Goal: Information Seeking & Learning: Learn about a topic

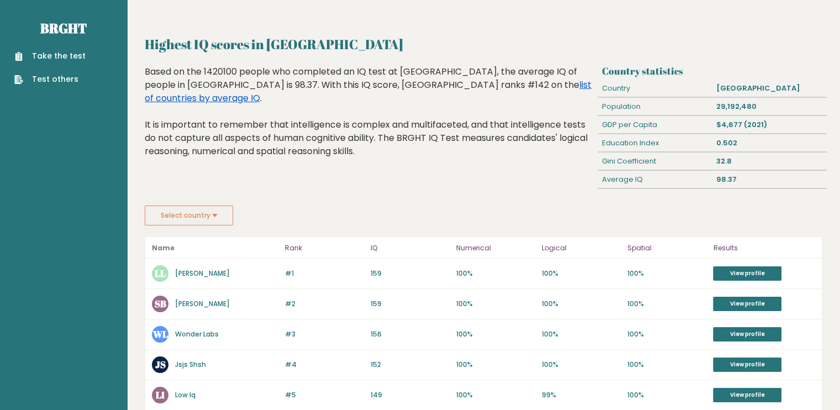
click at [371, 84] on link "list of countries by average IQ" at bounding box center [368, 91] width 447 height 26
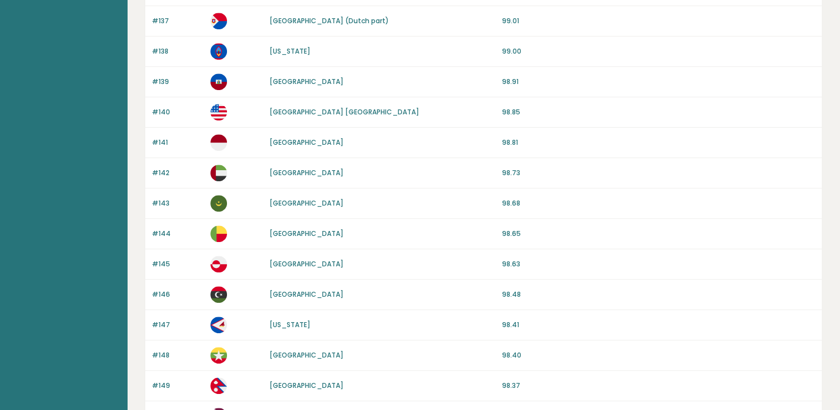
scroll to position [1019, 0]
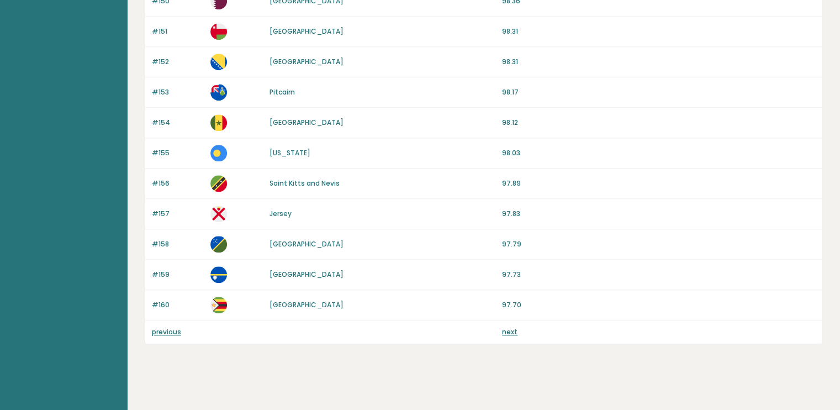
click at [506, 327] on link "next" at bounding box center [509, 331] width 15 height 9
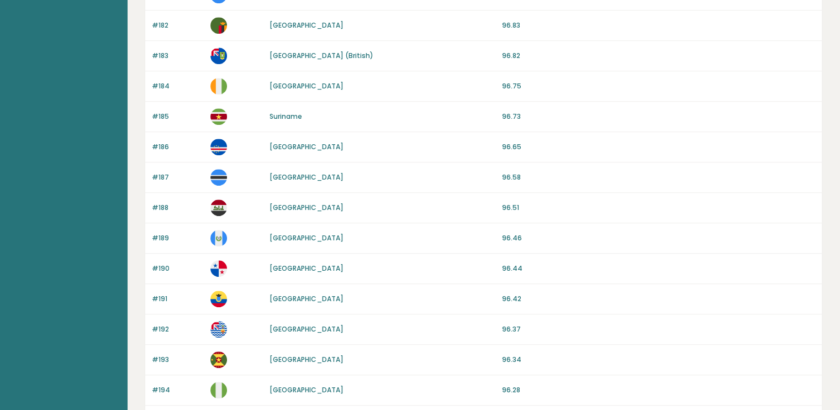
scroll to position [1019, 0]
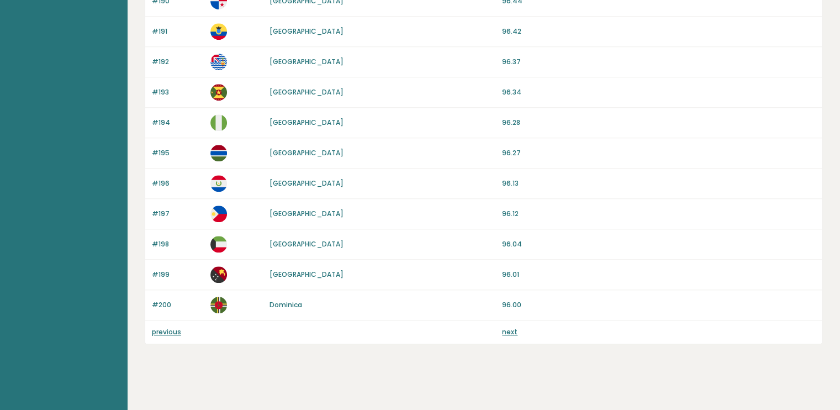
click at [512, 328] on link "next" at bounding box center [509, 331] width 15 height 9
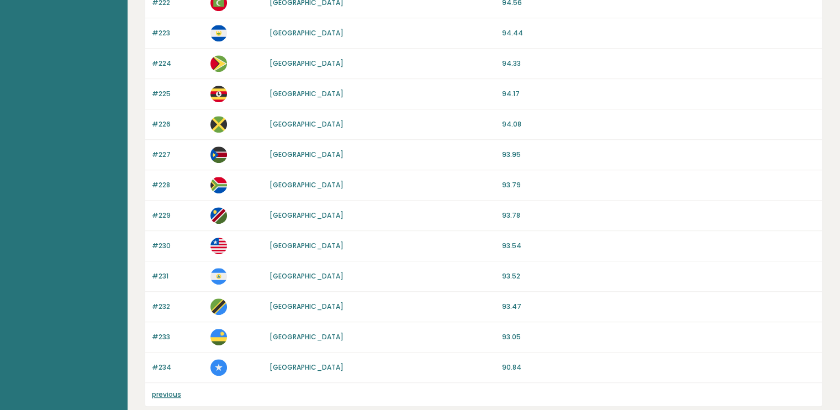
scroll to position [837, 0]
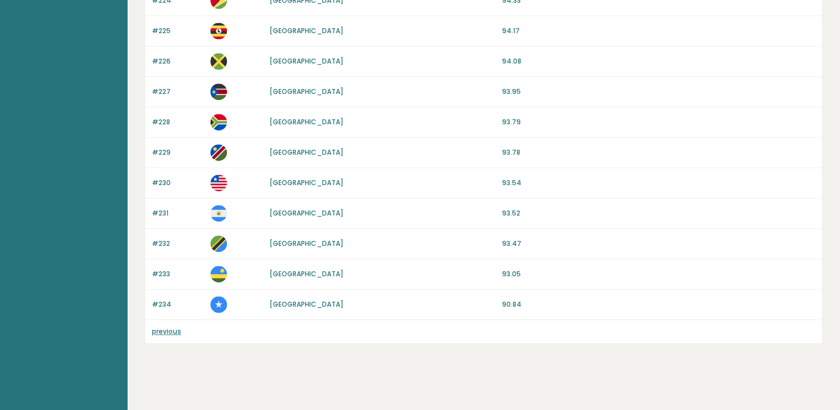
click at [171, 326] on link "previous" at bounding box center [166, 330] width 29 height 9
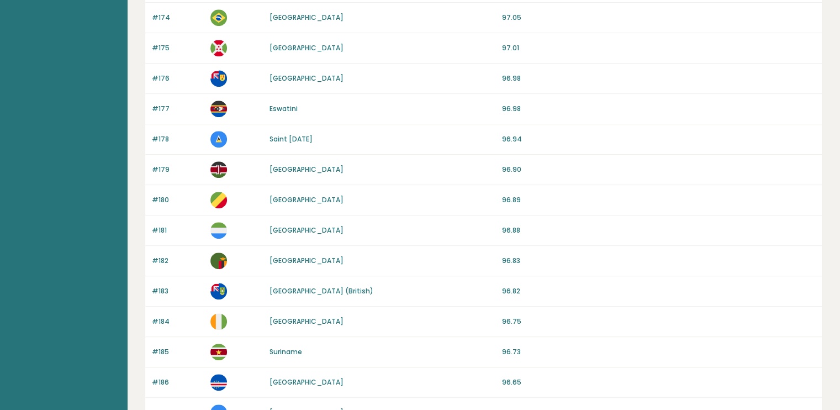
scroll to position [538, 0]
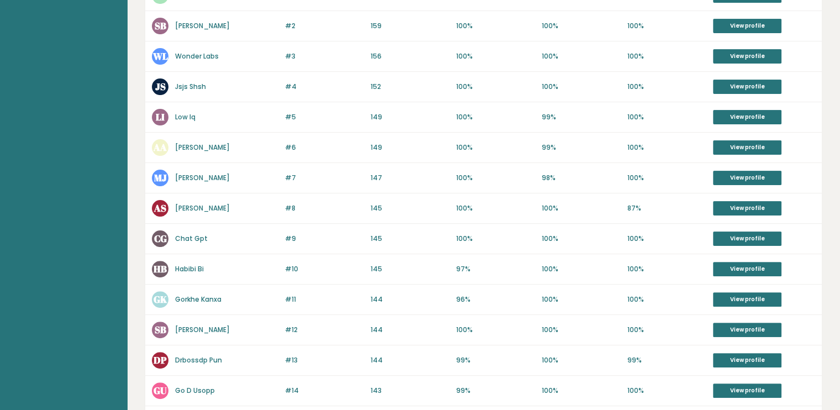
scroll to position [278, 0]
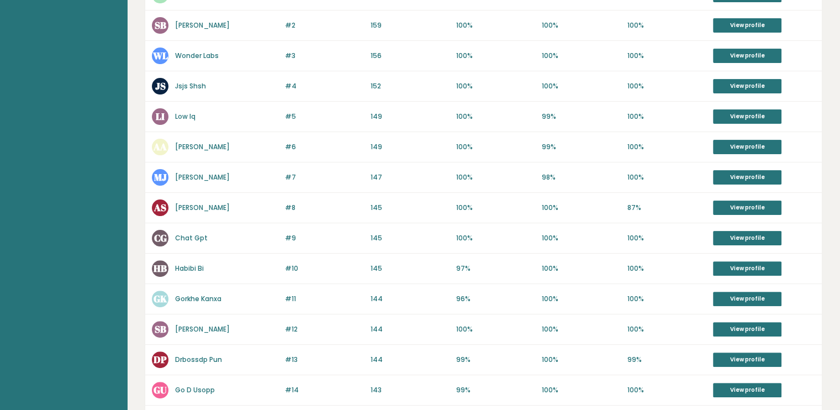
click at [413, 193] on div "#8 AS Anil Shikhawa 146 #8 145 100% 100% 87% View profile" at bounding box center [483, 208] width 676 height 30
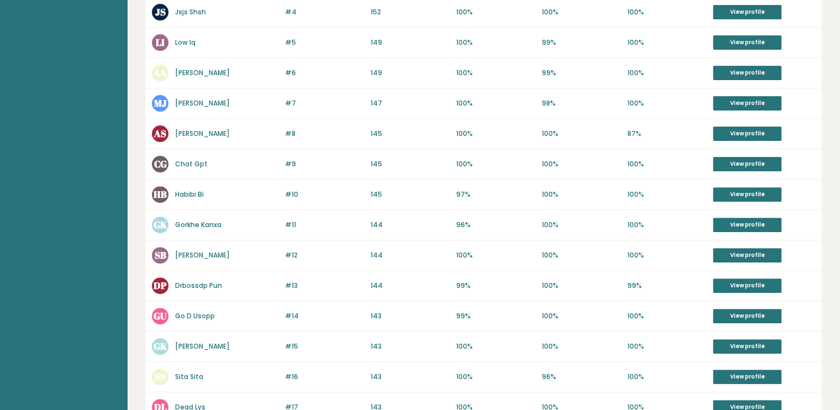
scroll to position [348, 0]
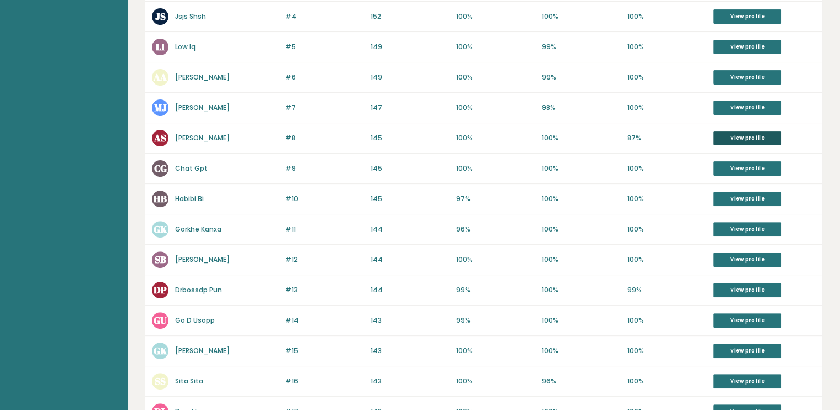
click at [737, 131] on link "View profile" at bounding box center [747, 138] width 68 height 14
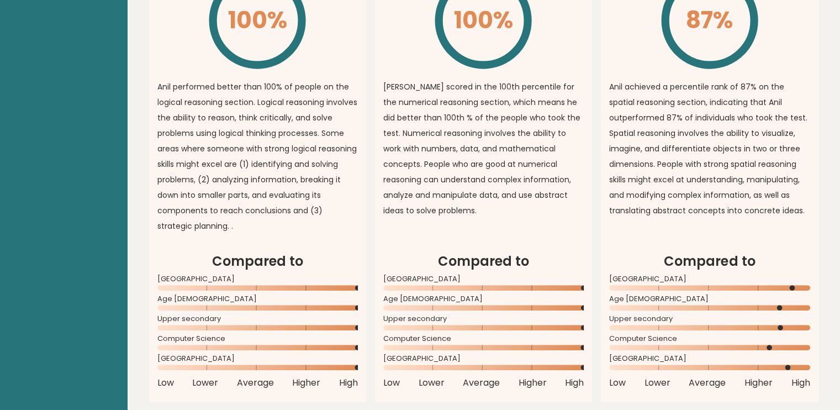
scroll to position [797, 0]
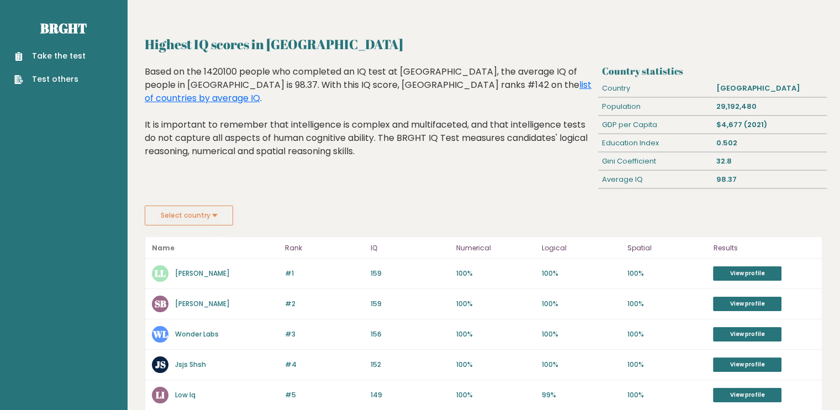
click at [188, 273] on link "L Lawliet" at bounding box center [202, 272] width 55 height 9
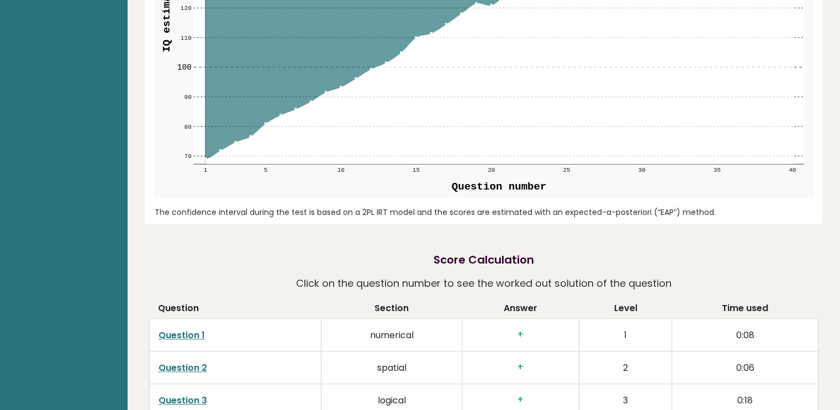
scroll to position [1369, 0]
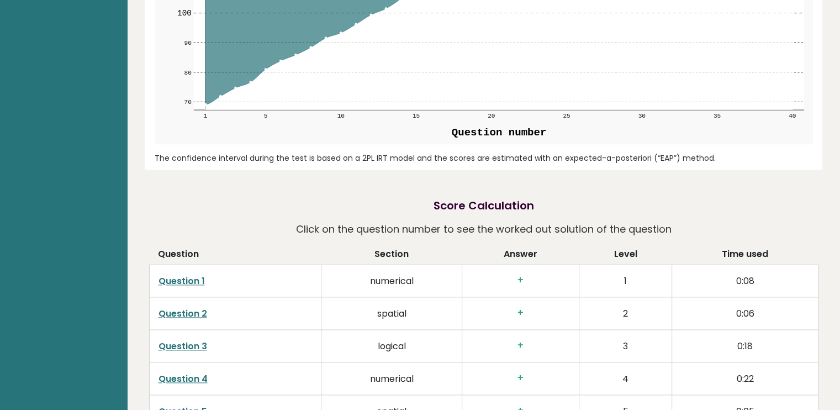
click at [521, 279] on h3 "+" at bounding box center [520, 280] width 99 height 12
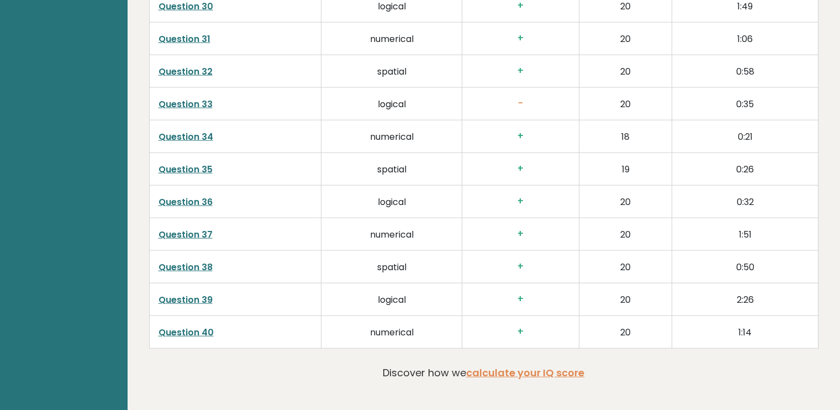
scroll to position [2588, 0]
click at [205, 98] on link "Question 33" at bounding box center [185, 104] width 54 height 13
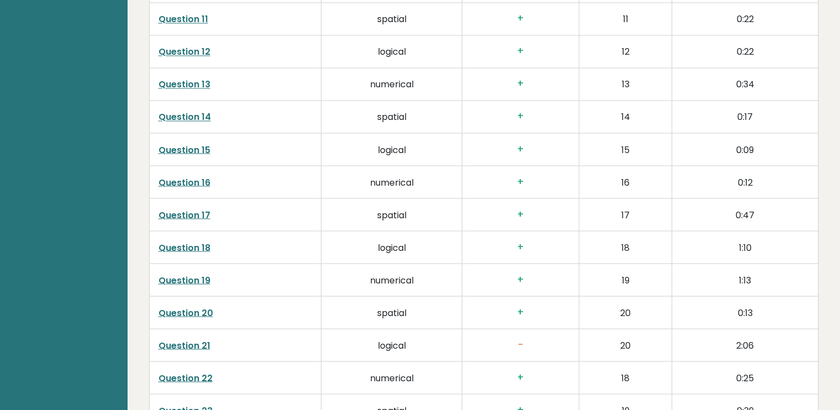
scroll to position [1957, 0]
click at [188, 342] on link "Question 21" at bounding box center [184, 343] width 52 height 13
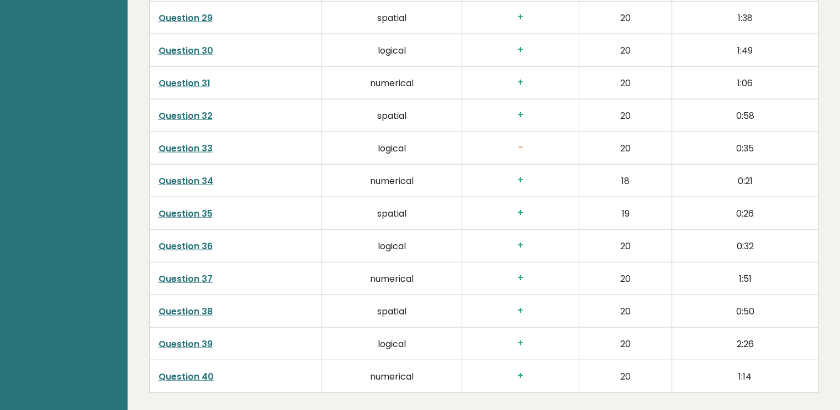
scroll to position [2544, 0]
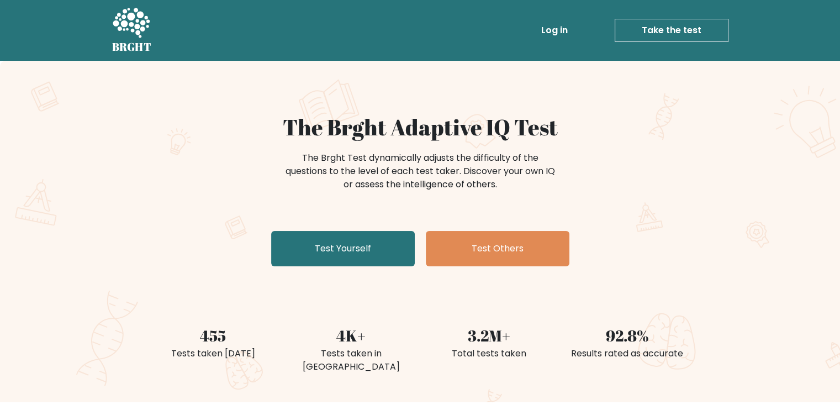
scroll to position [82, 0]
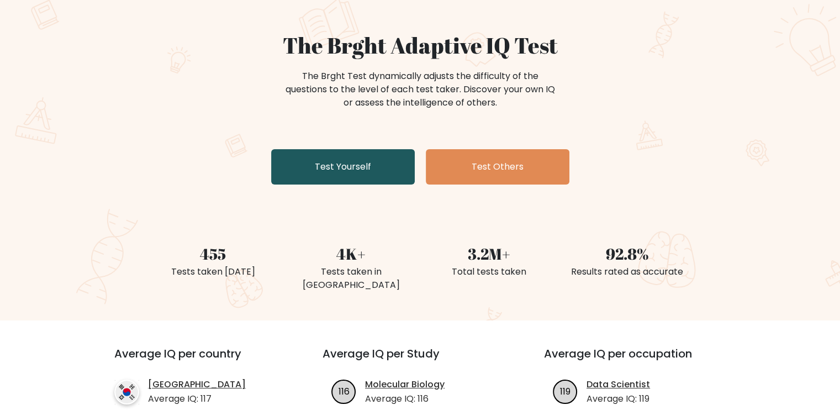
click at [298, 166] on link "Test Yourself" at bounding box center [343, 166] width 144 height 35
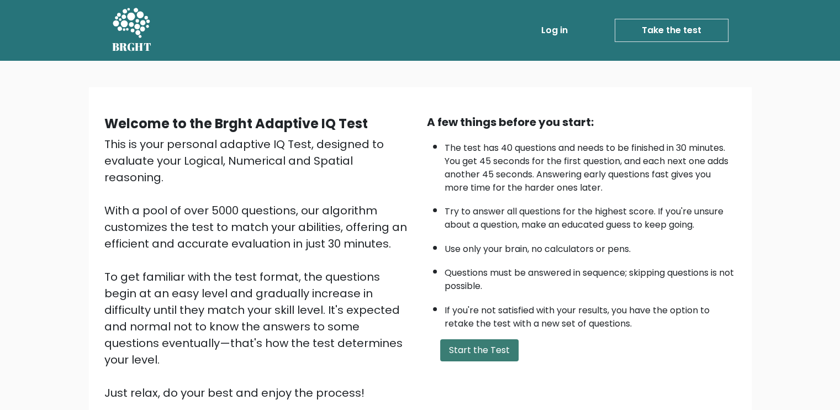
click at [474, 349] on button "Start the Test" at bounding box center [479, 350] width 78 height 22
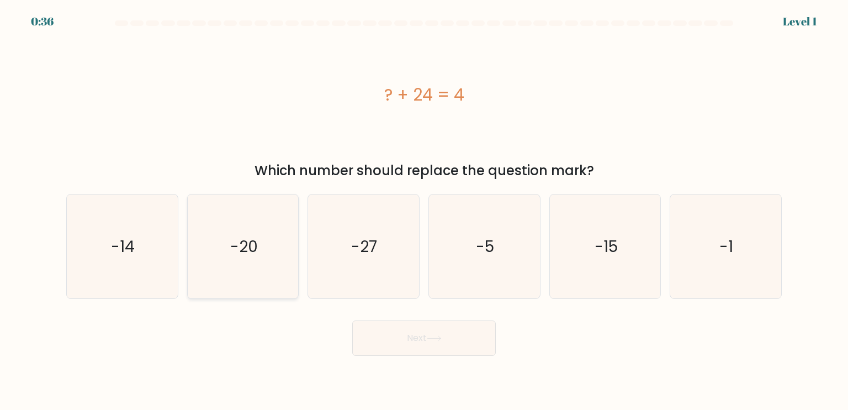
click at [213, 238] on icon "-20" at bounding box center [243, 246] width 104 height 104
click at [424, 210] on input "b. -20" at bounding box center [424, 208] width 1 height 6
radio input "true"
click at [375, 347] on button "Next" at bounding box center [424, 337] width 144 height 35
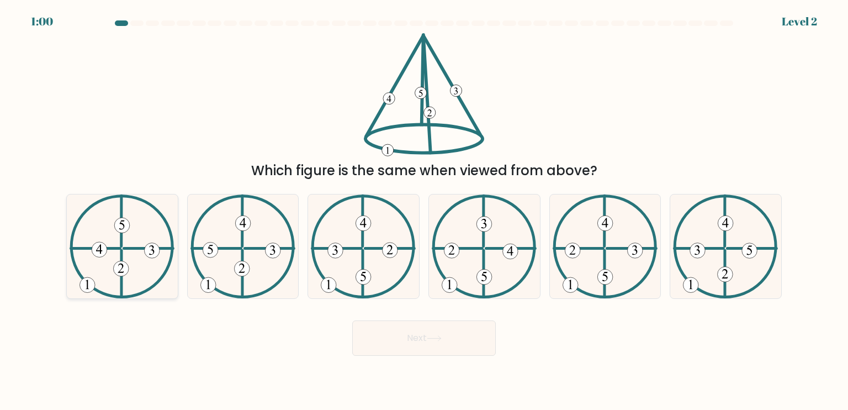
click at [107, 275] on icon at bounding box center [122, 246] width 105 height 104
click at [424, 210] on input "a." at bounding box center [424, 208] width 1 height 6
radio input "true"
click at [421, 349] on button "Next" at bounding box center [424, 337] width 144 height 35
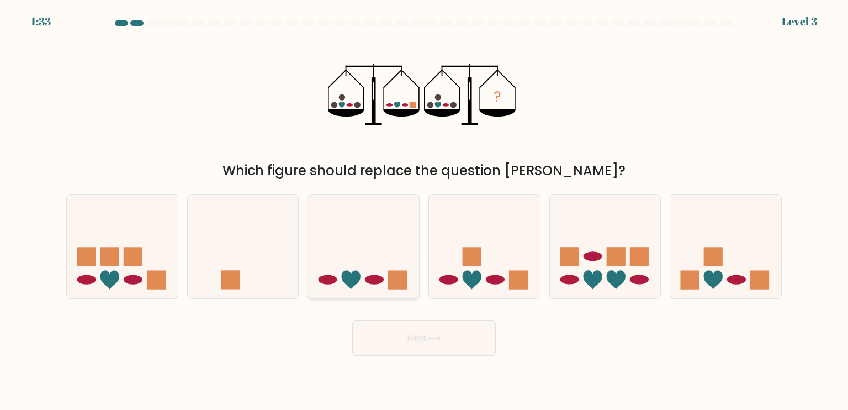
click at [357, 267] on icon at bounding box center [363, 246] width 111 height 92
click at [424, 210] on input "c." at bounding box center [424, 208] width 1 height 6
radio input "true"
click at [384, 347] on button "Next" at bounding box center [424, 337] width 144 height 35
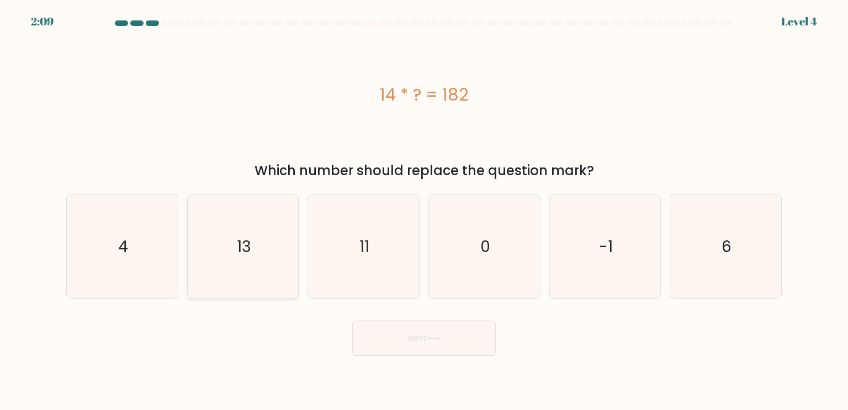
click at [264, 256] on icon "13" at bounding box center [243, 246] width 104 height 104
click at [424, 210] on input "b. 13" at bounding box center [424, 208] width 1 height 6
radio input "true"
click at [381, 342] on button "Next" at bounding box center [424, 337] width 144 height 35
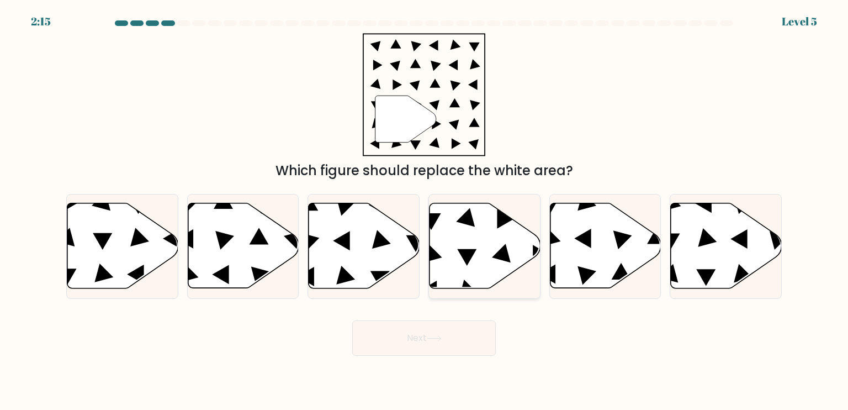
click at [457, 237] on icon at bounding box center [484, 245] width 111 height 85
click at [424, 210] on input "d." at bounding box center [424, 208] width 1 height 6
radio input "true"
click at [430, 325] on button "Next" at bounding box center [424, 337] width 144 height 35
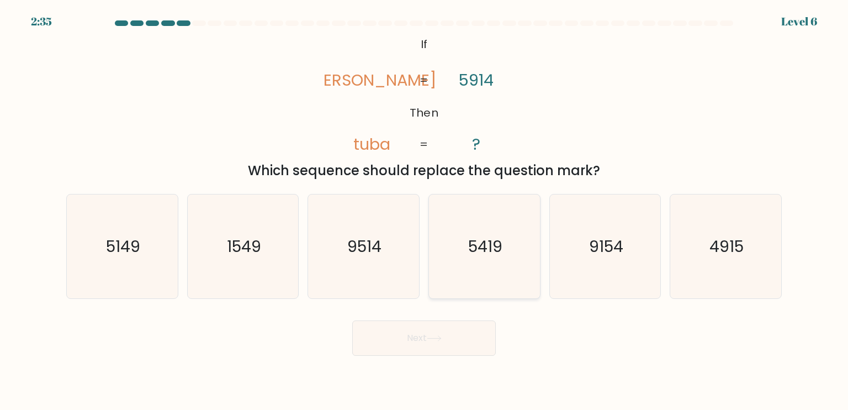
click at [509, 227] on icon "5419" at bounding box center [484, 246] width 104 height 104
click at [424, 210] on input "d. 5419" at bounding box center [424, 208] width 1 height 6
radio input "true"
click at [437, 334] on button "Next" at bounding box center [424, 337] width 144 height 35
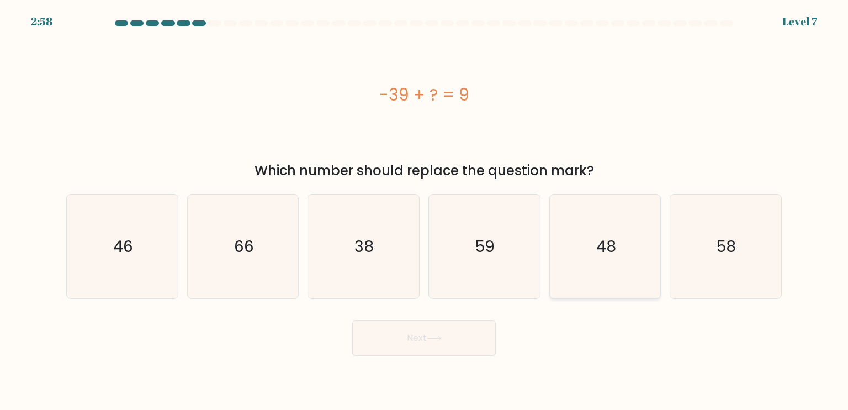
click at [594, 263] on icon "48" at bounding box center [605, 246] width 104 height 104
click at [424, 210] on input "e. 48" at bounding box center [424, 208] width 1 height 6
radio input "true"
click at [427, 324] on button "Next" at bounding box center [424, 337] width 144 height 35
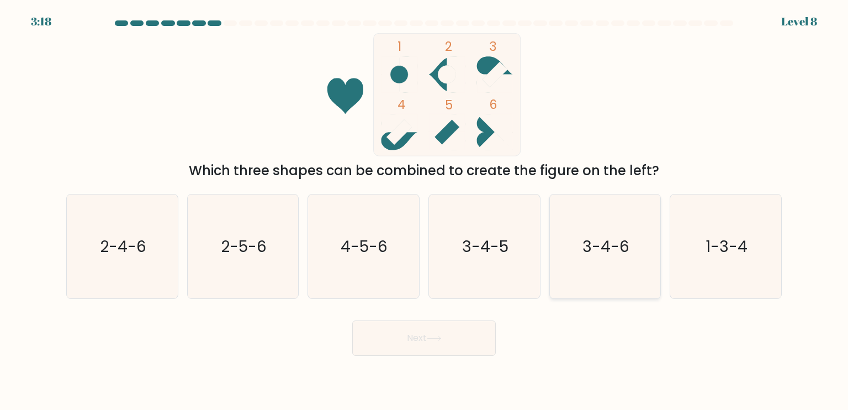
click at [604, 267] on icon "3-4-6" at bounding box center [605, 246] width 104 height 104
click at [424, 210] on input "e. 3-4-6" at bounding box center [424, 208] width 1 height 6
radio input "true"
click at [464, 248] on text "3-4-5" at bounding box center [485, 246] width 46 height 22
click at [424, 210] on input "d. 3-4-5" at bounding box center [424, 208] width 1 height 6
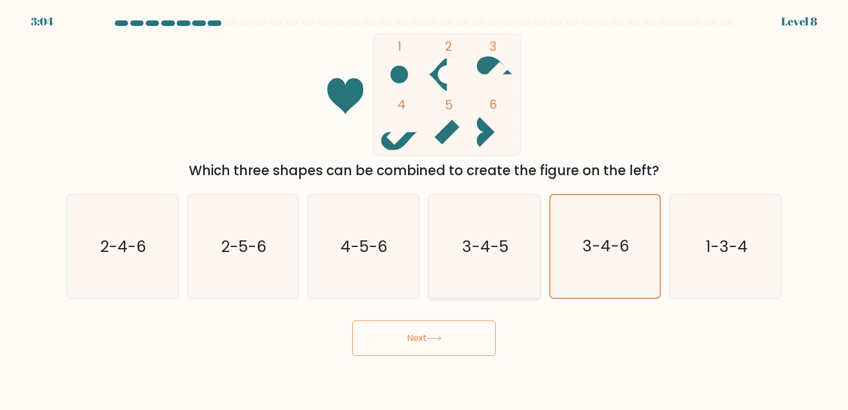
radio input "true"
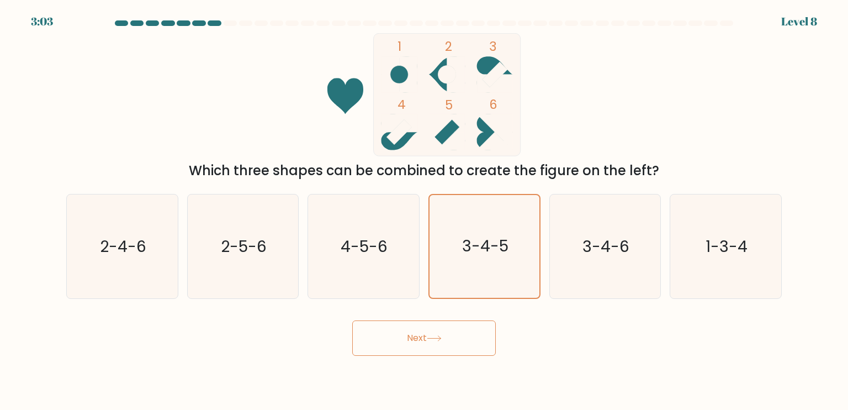
click at [426, 335] on button "Next" at bounding box center [424, 337] width 144 height 35
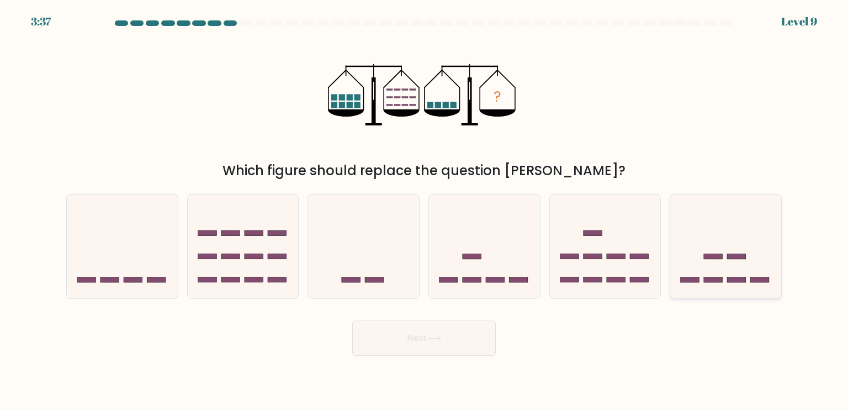
click at [729, 250] on icon at bounding box center [725, 246] width 111 height 92
click at [424, 210] on input "f." at bounding box center [424, 208] width 1 height 6
radio input "true"
click at [466, 332] on button "Next" at bounding box center [424, 337] width 144 height 35
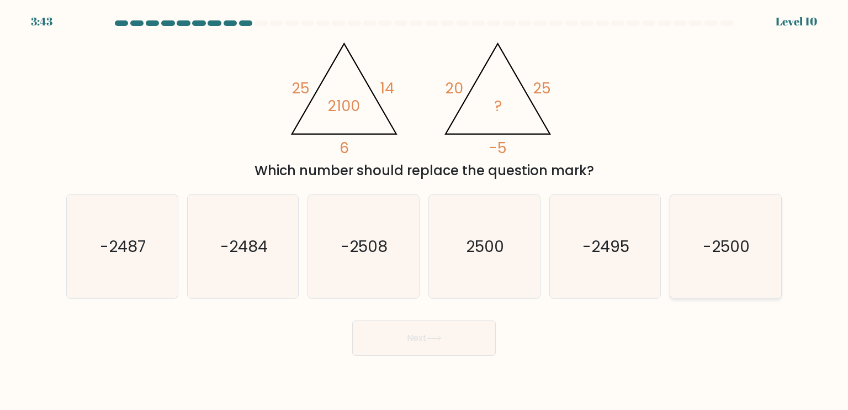
click at [687, 262] on icon "-2500" at bounding box center [725, 246] width 104 height 104
click at [424, 210] on input "f. -2500" at bounding box center [424, 208] width 1 height 6
radio input "true"
click at [408, 335] on button "Next" at bounding box center [424, 337] width 144 height 35
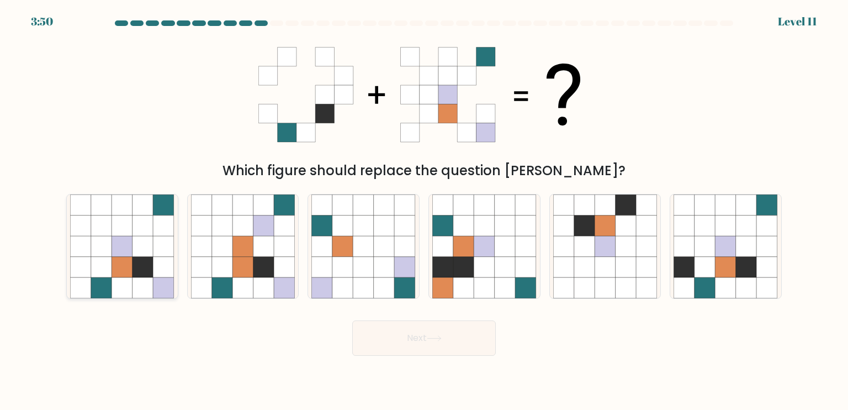
click at [98, 289] on icon at bounding box center [101, 287] width 21 height 21
click at [424, 210] on input "a." at bounding box center [424, 208] width 1 height 6
radio input "true"
click at [409, 333] on button "Next" at bounding box center [424, 337] width 144 height 35
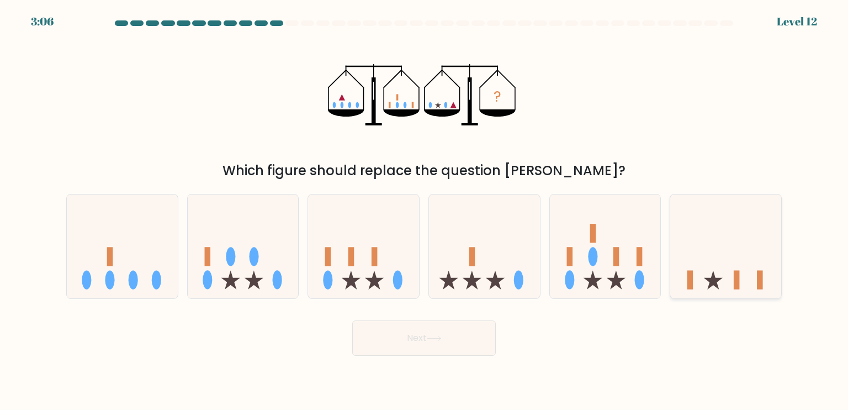
click at [734, 258] on icon at bounding box center [725, 246] width 111 height 92
click at [424, 210] on input "f." at bounding box center [424, 208] width 1 height 6
radio input "true"
click at [389, 337] on button "Next" at bounding box center [424, 337] width 144 height 35
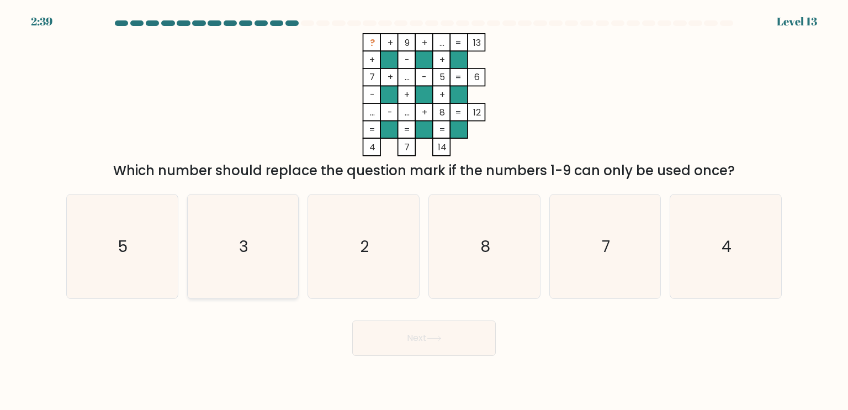
click at [230, 224] on icon "3" at bounding box center [243, 246] width 104 height 104
click at [424, 210] on input "b. 3" at bounding box center [424, 208] width 1 height 6
radio input "true"
click at [384, 351] on button "Next" at bounding box center [424, 337] width 144 height 35
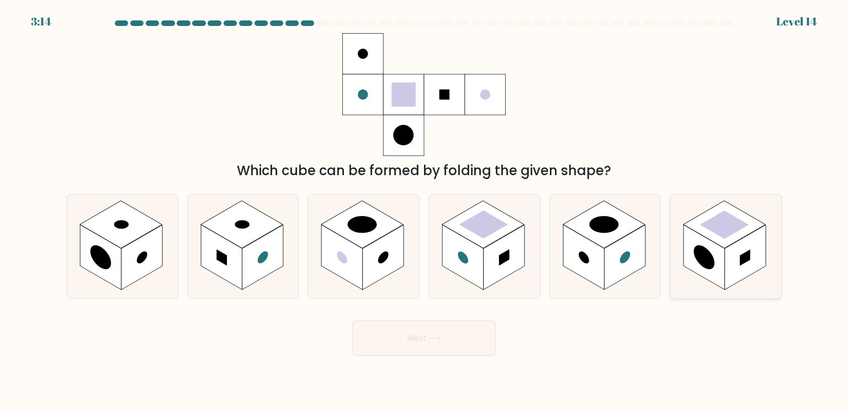
click at [718, 258] on rect at bounding box center [703, 256] width 41 height 65
click at [424, 210] on input "f." at bounding box center [424, 208] width 1 height 6
radio input "true"
click at [435, 336] on icon at bounding box center [434, 338] width 15 height 6
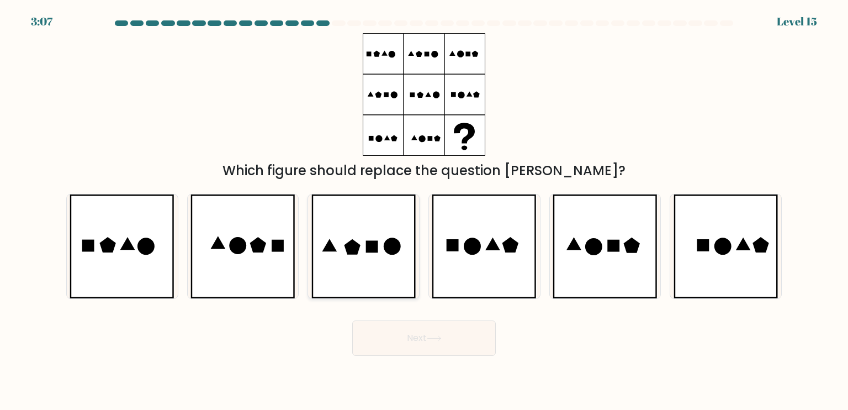
click at [386, 262] on icon at bounding box center [363, 246] width 105 height 104
click at [424, 210] on input "c." at bounding box center [424, 208] width 1 height 6
radio input "true"
click at [402, 333] on button "Next" at bounding box center [424, 337] width 144 height 35
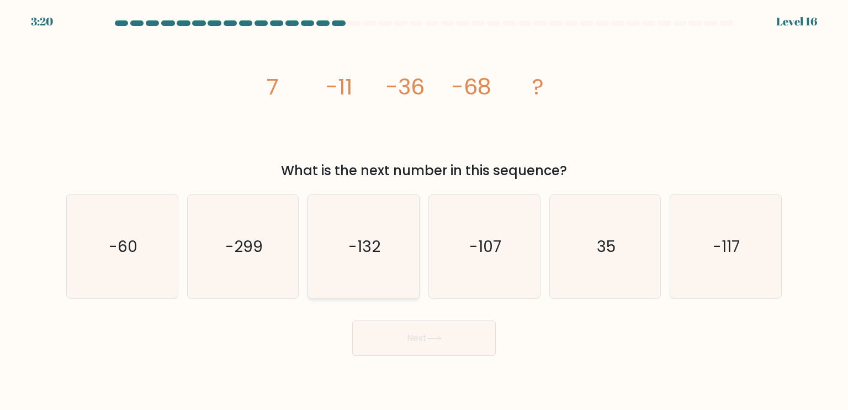
click at [376, 266] on icon "-132" at bounding box center [363, 246] width 104 height 104
click at [424, 210] on input "c. -132" at bounding box center [424, 208] width 1 height 6
radio input "true"
click at [384, 353] on button "Next" at bounding box center [424, 337] width 144 height 35
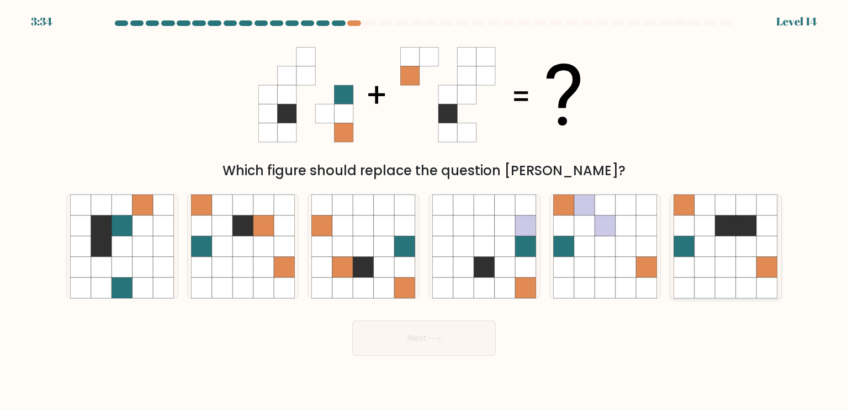
click at [696, 288] on icon at bounding box center [704, 287] width 21 height 21
click at [424, 210] on input "f." at bounding box center [424, 208] width 1 height 6
radio input "true"
click at [369, 343] on button "Next" at bounding box center [424, 337] width 144 height 35
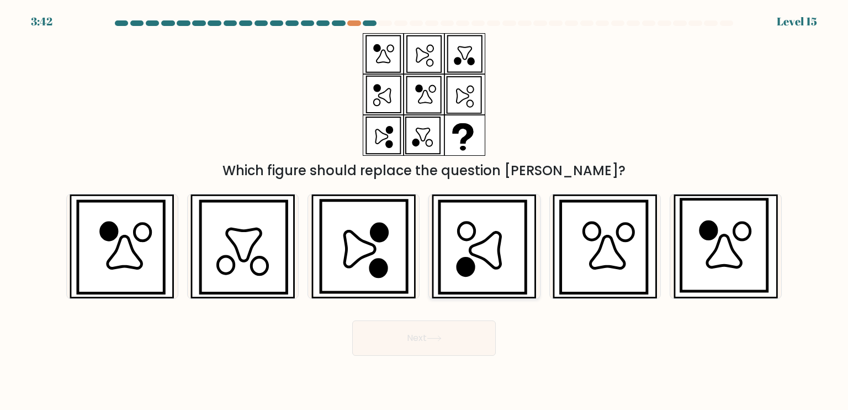
click at [477, 279] on icon at bounding box center [482, 247] width 87 height 92
click at [424, 210] on input "d." at bounding box center [424, 208] width 1 height 6
radio input "true"
drag, startPoint x: 444, startPoint y: 293, endPoint x: 447, endPoint y: 284, distance: 9.3
click at [447, 284] on icon at bounding box center [483, 246] width 86 height 91
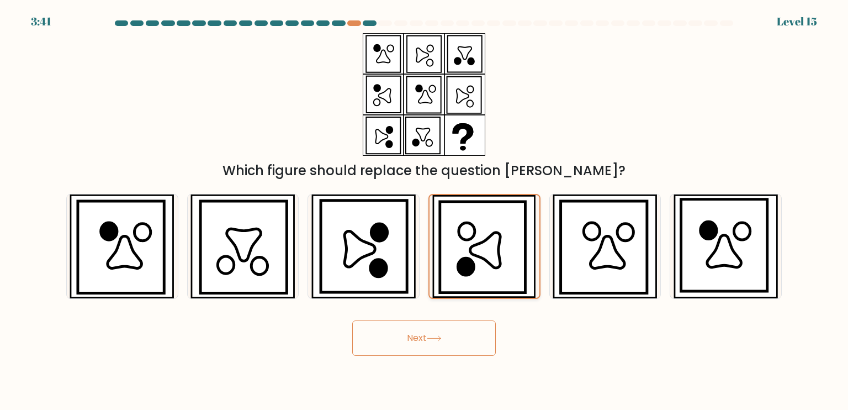
click at [424, 210] on input "d." at bounding box center [424, 208] width 1 height 6
click at [433, 330] on button "Next" at bounding box center [424, 337] width 144 height 35
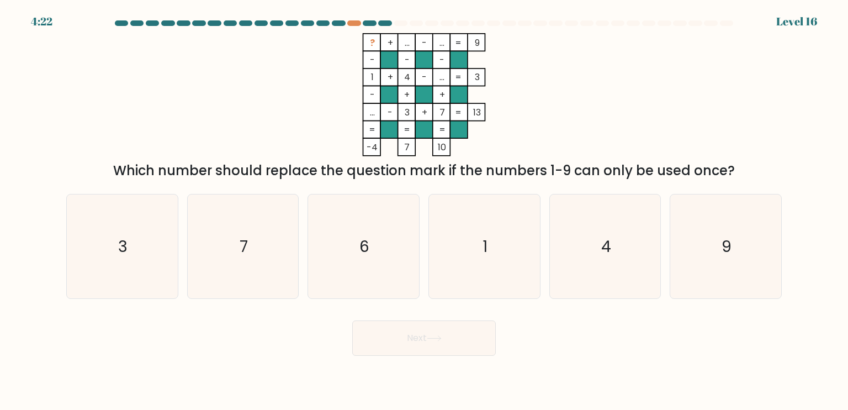
click at [349, 26] on div at bounding box center [424, 25] width 729 height 10
click at [351, 24] on div at bounding box center [353, 23] width 13 height 6
click at [257, 245] on icon "7" at bounding box center [243, 246] width 104 height 104
click at [424, 210] on input "b. 7" at bounding box center [424, 208] width 1 height 6
radio input "true"
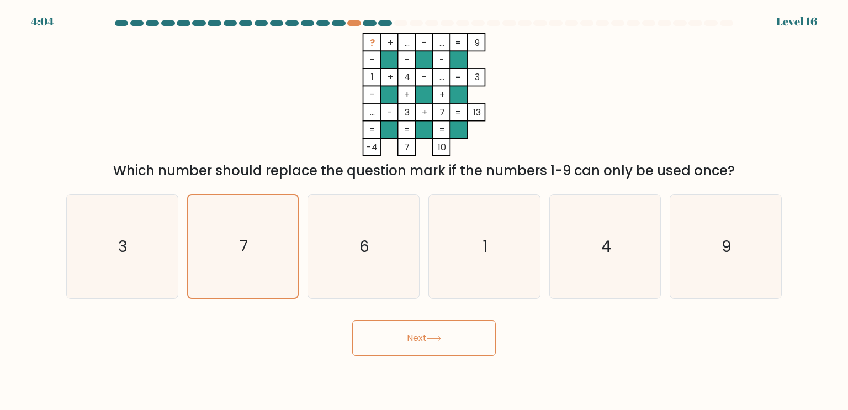
click at [406, 344] on button "Next" at bounding box center [424, 337] width 144 height 35
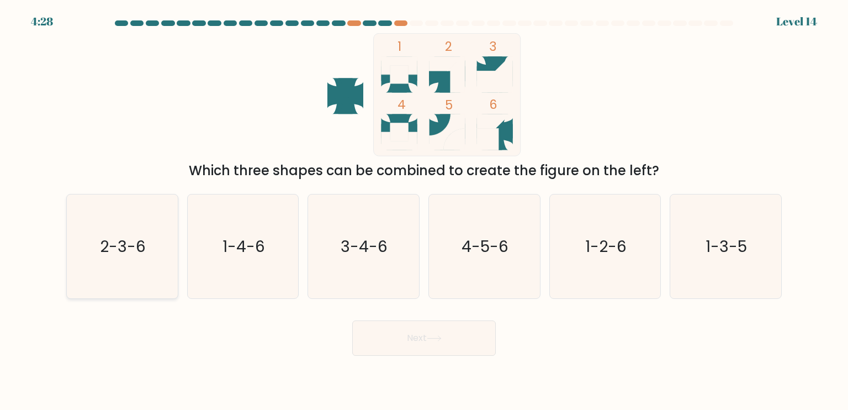
click at [93, 258] on icon "2-3-6" at bounding box center [122, 246] width 104 height 104
click at [424, 210] on input "a. 2-3-6" at bounding box center [424, 208] width 1 height 6
radio input "true"
click at [412, 347] on button "Next" at bounding box center [424, 337] width 144 height 35
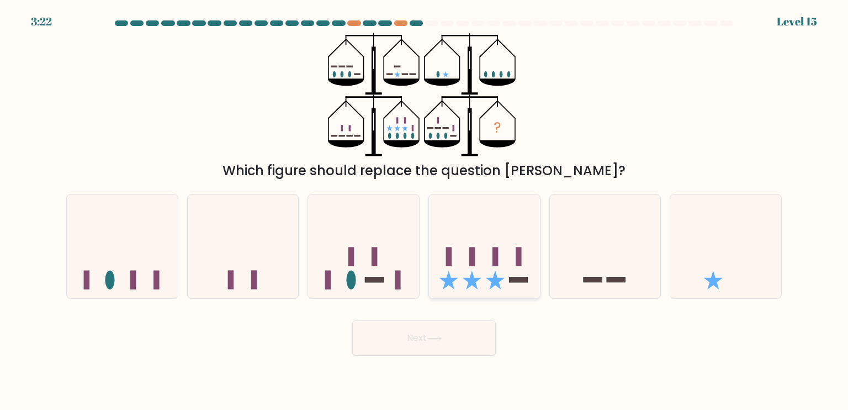
click at [455, 274] on icon at bounding box center [484, 246] width 111 height 92
click at [424, 210] on input "d." at bounding box center [424, 208] width 1 height 6
radio input "true"
click at [369, 337] on button "Next" at bounding box center [424, 337] width 144 height 35
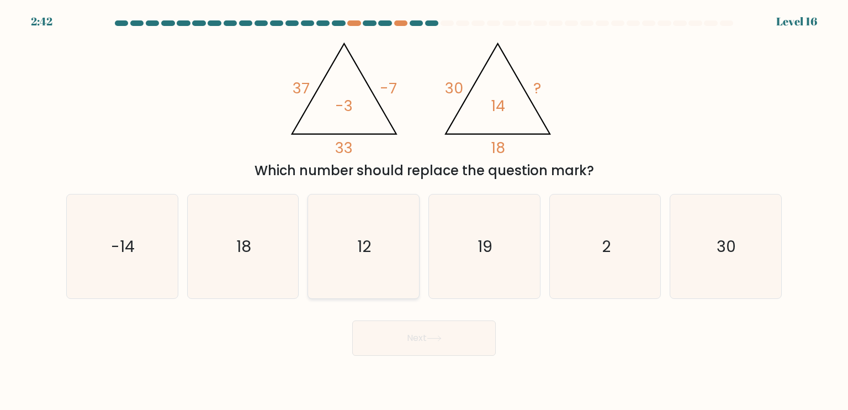
click at [350, 269] on icon "12" at bounding box center [363, 246] width 104 height 104
click at [424, 210] on input "c. 12" at bounding box center [424, 208] width 1 height 6
radio input "true"
click at [372, 333] on button "Next" at bounding box center [424, 337] width 144 height 35
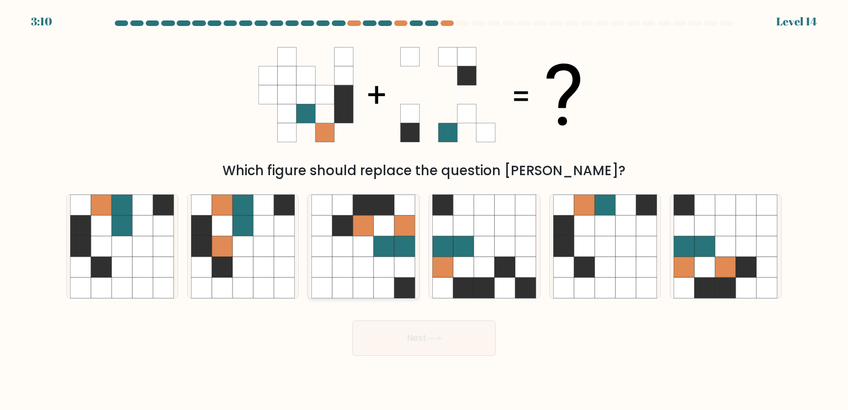
click at [373, 282] on icon at bounding box center [363, 287] width 21 height 21
click at [424, 210] on input "c." at bounding box center [424, 208] width 1 height 6
radio input "true"
click at [404, 339] on button "Next" at bounding box center [424, 337] width 144 height 35
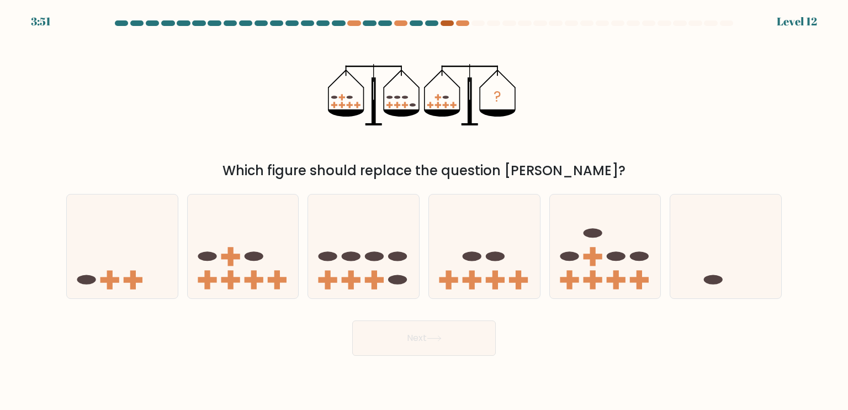
click at [448, 21] on div at bounding box center [447, 23] width 13 height 6
click at [370, 278] on rect at bounding box center [374, 280] width 19 height 6
click at [424, 210] on input "c." at bounding box center [424, 208] width 1 height 6
radio input "true"
click at [386, 337] on button "Next" at bounding box center [424, 337] width 144 height 35
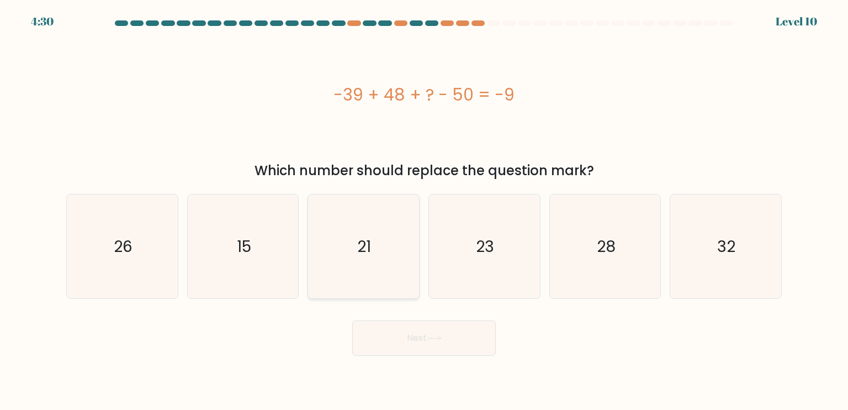
click at [375, 268] on icon "21" at bounding box center [363, 246] width 104 height 104
click at [424, 210] on input "c. 21" at bounding box center [424, 208] width 1 height 6
radio input "true"
click at [386, 339] on button "Next" at bounding box center [424, 337] width 144 height 35
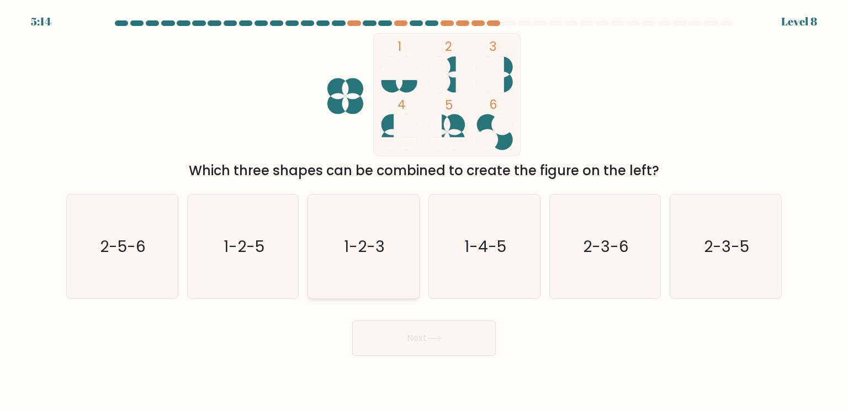
click at [381, 295] on icon "1-2-3" at bounding box center [363, 246] width 104 height 104
click at [424, 210] on input "c. 1-2-3" at bounding box center [424, 208] width 1 height 6
radio input "true"
click at [386, 349] on button "Next" at bounding box center [424, 337] width 144 height 35
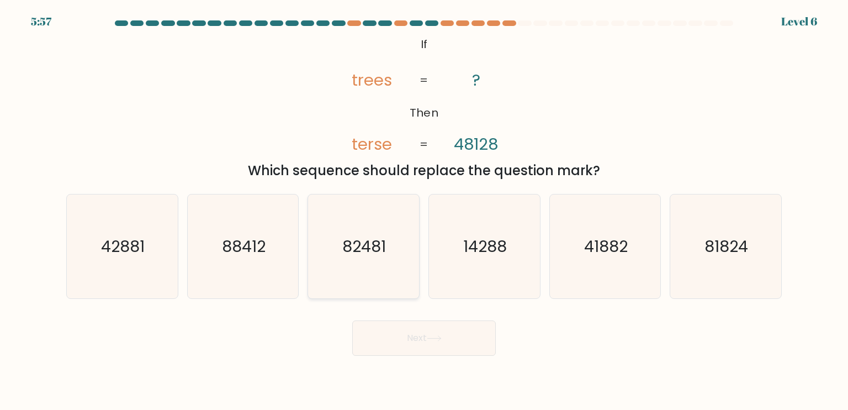
click at [377, 253] on text "82481" at bounding box center [365, 246] width 44 height 22
click at [424, 210] on input "c. 82481" at bounding box center [424, 208] width 1 height 6
radio input "true"
click at [382, 325] on button "Next" at bounding box center [424, 337] width 144 height 35
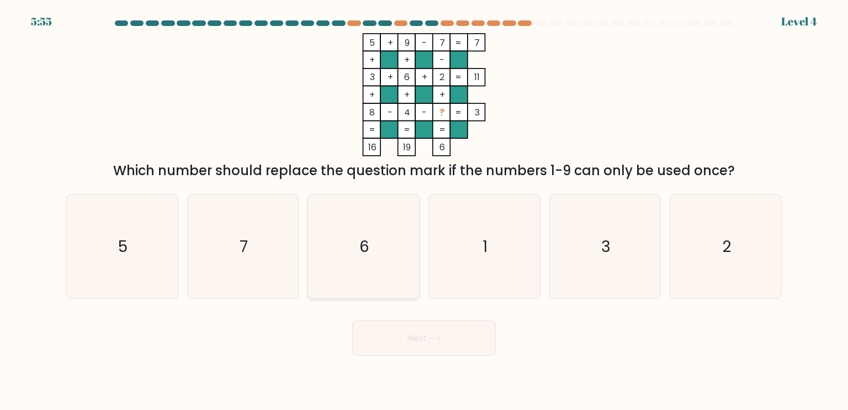
click at [369, 285] on icon "6" at bounding box center [363, 246] width 104 height 104
click at [424, 210] on input "c. 6" at bounding box center [424, 208] width 1 height 6
radio input "true"
click at [382, 336] on button "Next" at bounding box center [424, 337] width 144 height 35
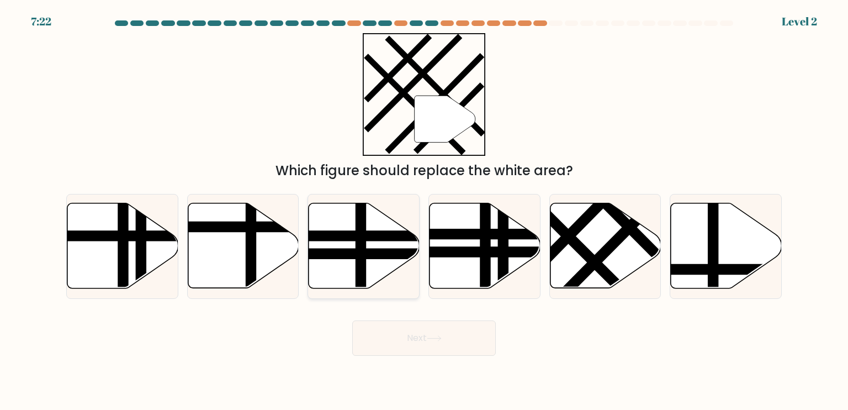
click at [371, 271] on icon at bounding box center [364, 245] width 111 height 85
click at [424, 210] on input "c." at bounding box center [424, 208] width 1 height 6
radio input "true"
click at [384, 338] on button "Next" at bounding box center [424, 337] width 144 height 35
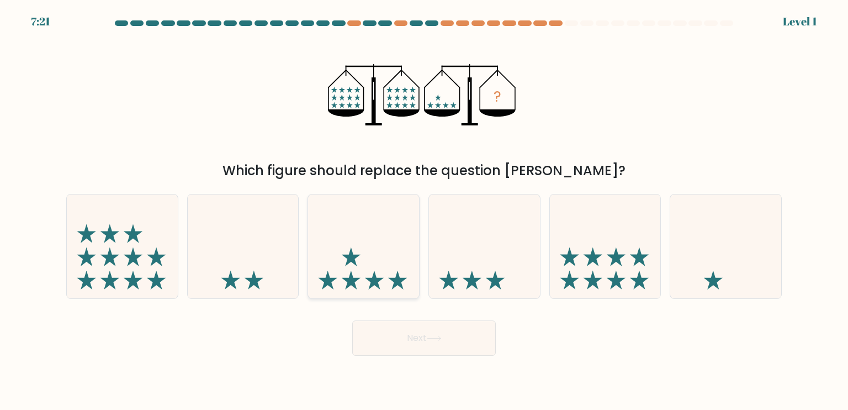
click at [378, 282] on icon at bounding box center [374, 279] width 19 height 19
click at [424, 210] on input "c." at bounding box center [424, 208] width 1 height 6
radio input "true"
click at [390, 346] on button "Next" at bounding box center [424, 337] width 144 height 35
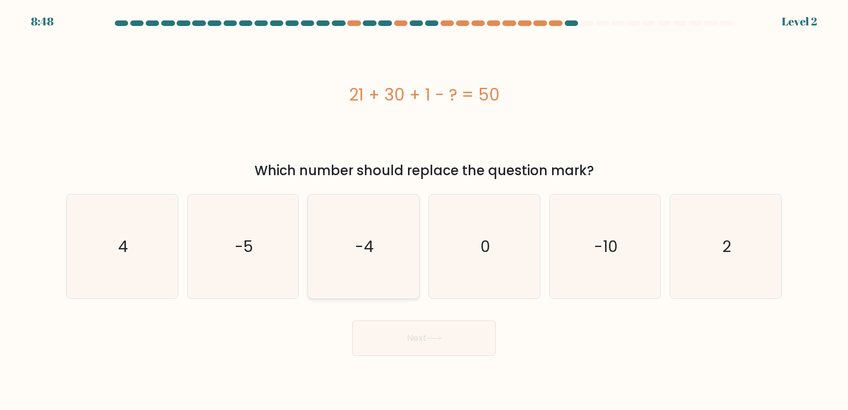
click at [380, 251] on icon "-4" at bounding box center [363, 246] width 104 height 104
click at [424, 210] on input "c. -4" at bounding box center [424, 208] width 1 height 6
radio input "true"
click at [384, 333] on button "Next" at bounding box center [424, 337] width 144 height 35
click at [384, 351] on button "Next" at bounding box center [424, 337] width 144 height 35
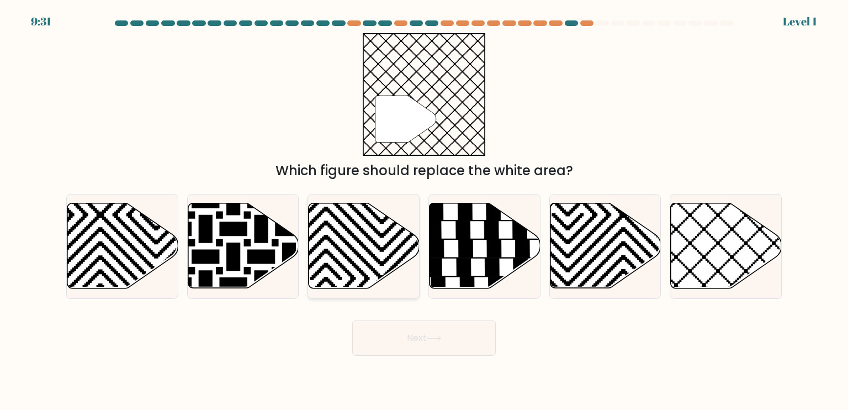
click at [361, 250] on icon at bounding box center [364, 245] width 111 height 85
click at [424, 210] on input "c." at bounding box center [424, 208] width 1 height 6
radio input "true"
click at [730, 250] on icon at bounding box center [726, 245] width 111 height 85
click at [424, 210] on input "f." at bounding box center [424, 208] width 1 height 6
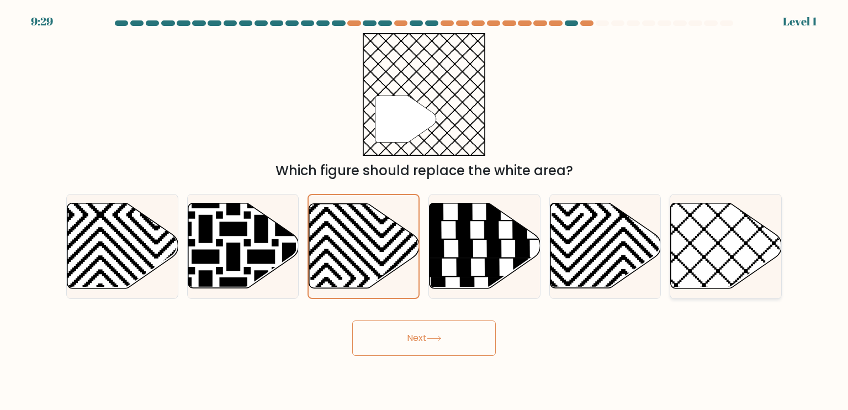
radio input "true"
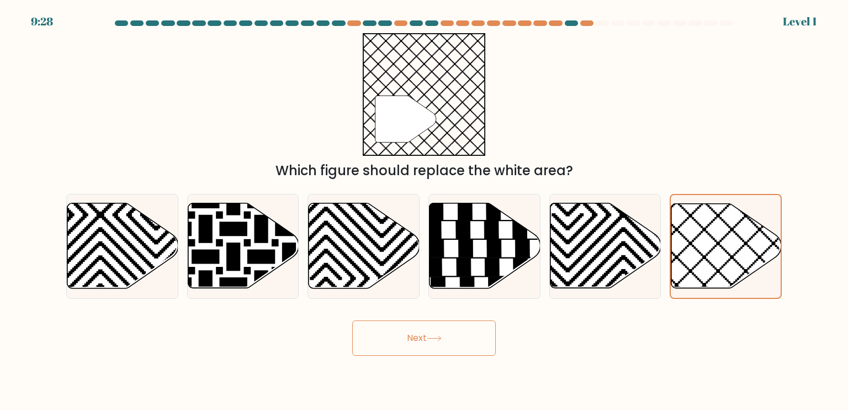
click at [461, 338] on button "Next" at bounding box center [424, 337] width 144 height 35
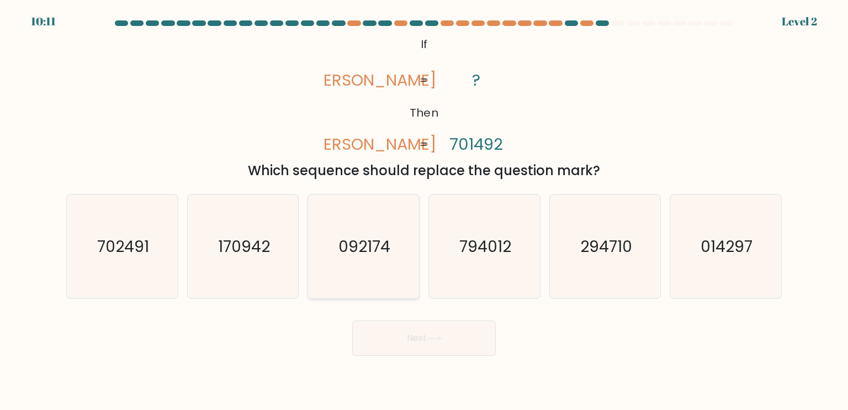
click at [383, 250] on text "092174" at bounding box center [365, 246] width 52 height 22
click at [424, 210] on input "c. 092174" at bounding box center [424, 208] width 1 height 6
radio input "true"
click at [364, 348] on button "Next" at bounding box center [424, 337] width 144 height 35
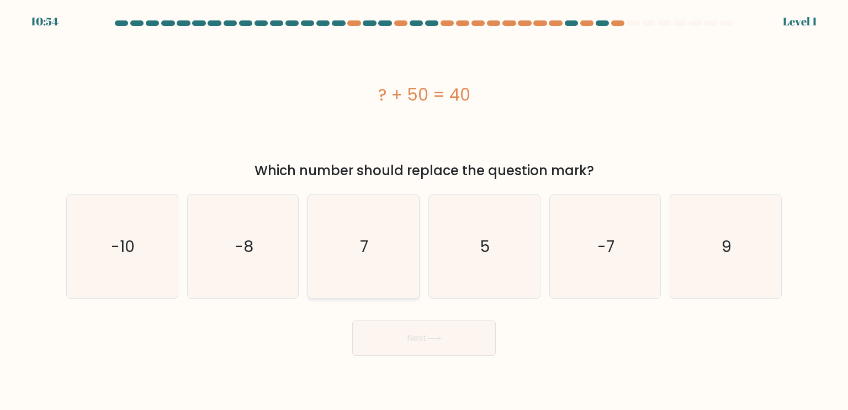
click at [364, 262] on icon "7" at bounding box center [363, 246] width 104 height 104
click at [424, 210] on input "c. 7" at bounding box center [424, 208] width 1 height 6
radio input "true"
click at [392, 331] on button "Next" at bounding box center [424, 337] width 144 height 35
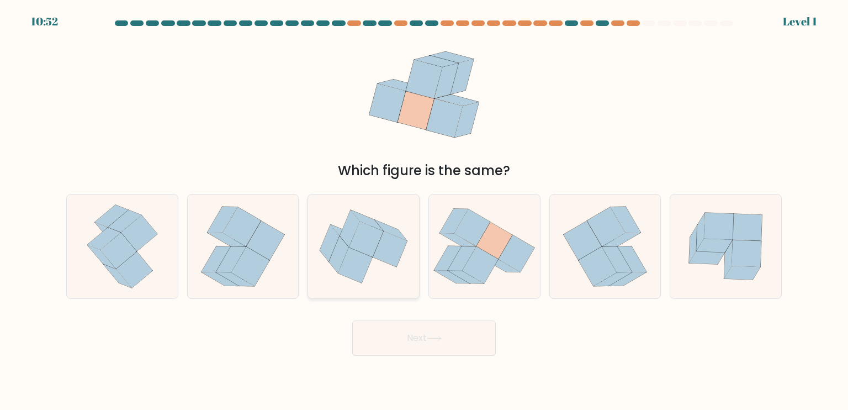
click at [380, 275] on icon at bounding box center [363, 246] width 111 height 93
click at [424, 210] on input "c." at bounding box center [424, 208] width 1 height 6
radio input "true"
click at [409, 328] on button "Next" at bounding box center [424, 337] width 144 height 35
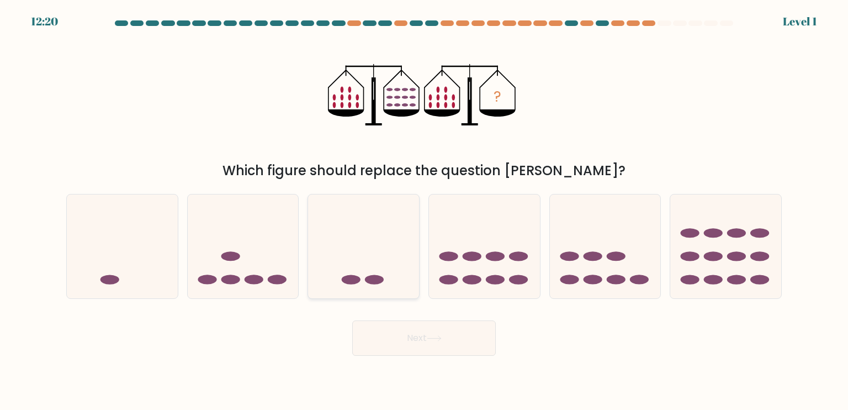
click at [404, 267] on icon at bounding box center [363, 246] width 111 height 92
click at [424, 210] on input "c." at bounding box center [424, 208] width 1 height 6
radio input "true"
click at [703, 253] on icon at bounding box center [725, 246] width 111 height 92
click at [424, 210] on input "f." at bounding box center [424, 208] width 1 height 6
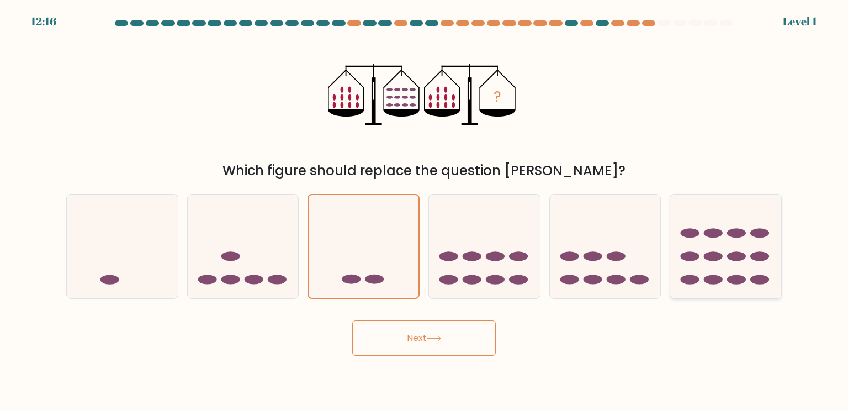
radio input "true"
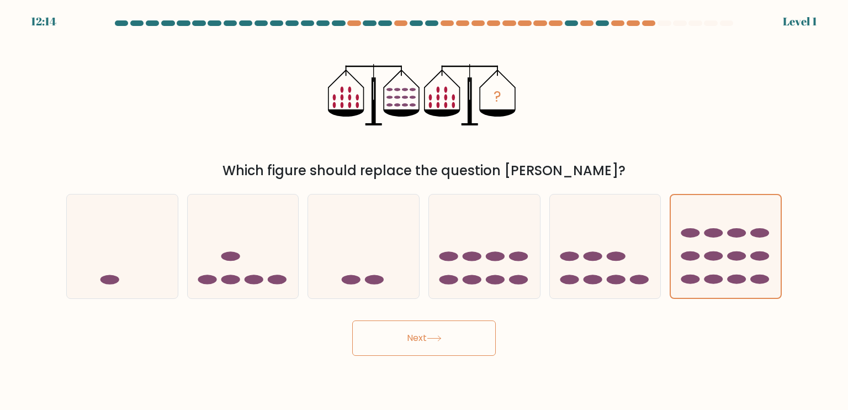
click at [459, 339] on button "Next" at bounding box center [424, 337] width 144 height 35
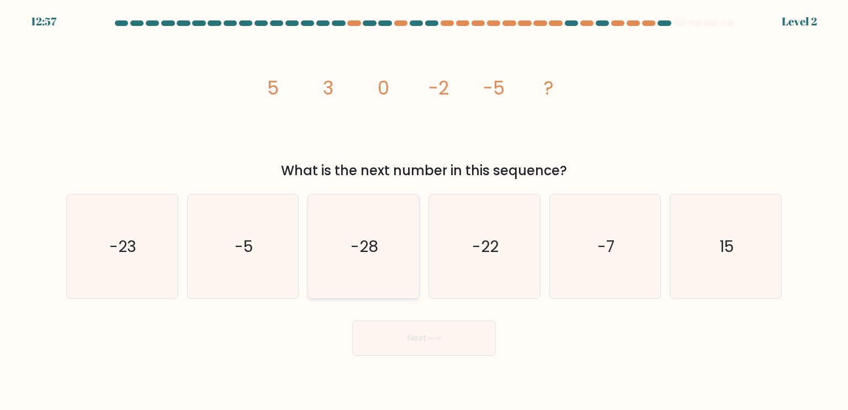
click at [340, 256] on icon "-28" at bounding box center [363, 246] width 104 height 104
click at [424, 210] on input "c. -28" at bounding box center [424, 208] width 1 height 6
radio input "true"
click at [369, 333] on button "Next" at bounding box center [424, 337] width 144 height 35
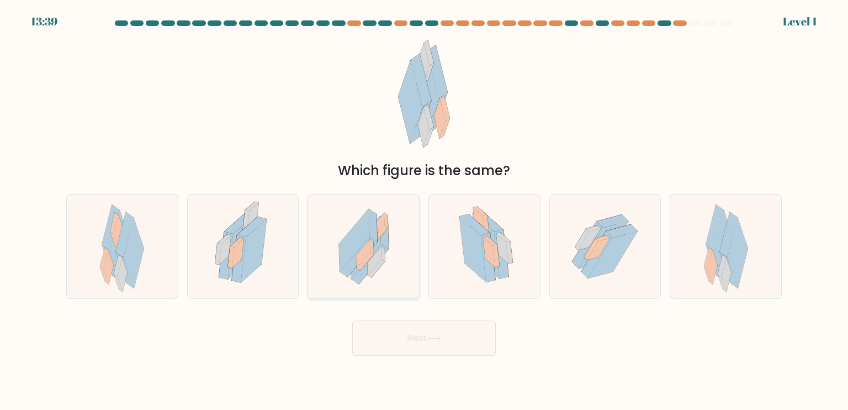
click at [371, 291] on icon at bounding box center [363, 246] width 85 height 104
click at [424, 210] on input "c." at bounding box center [424, 208] width 1 height 6
radio input "true"
click at [392, 344] on button "Next" at bounding box center [424, 337] width 144 height 35
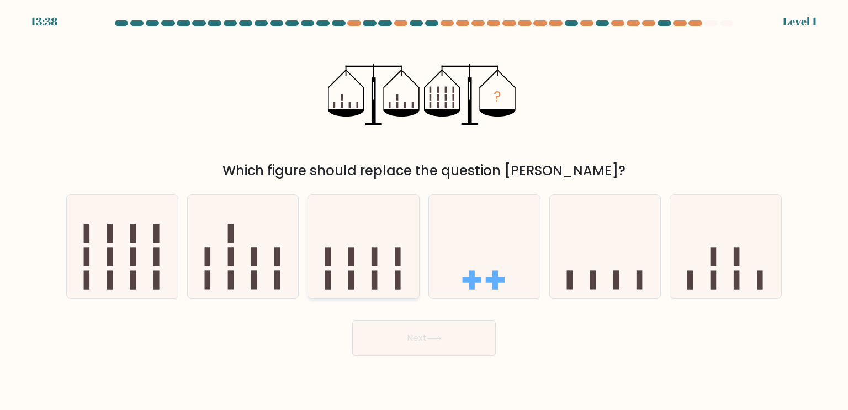
click at [389, 267] on icon at bounding box center [363, 246] width 111 height 92
click at [424, 210] on input "c." at bounding box center [424, 208] width 1 height 6
radio input "true"
click at [392, 339] on button "Next" at bounding box center [424, 337] width 144 height 35
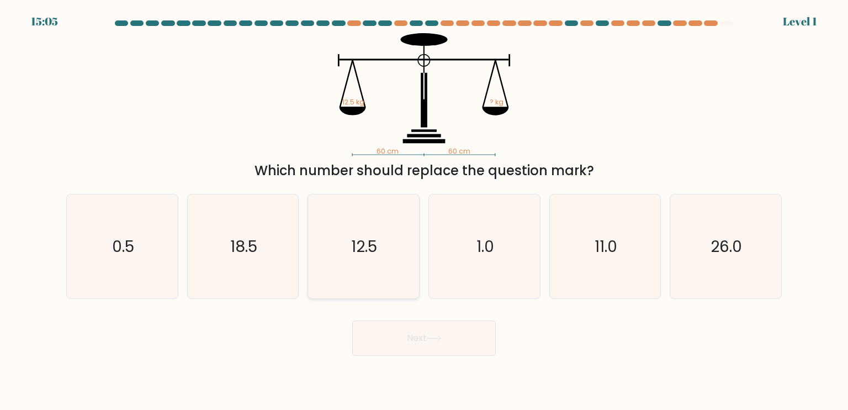
click at [370, 267] on icon "12.5" at bounding box center [363, 246] width 104 height 104
click at [424, 210] on input "c. 12.5" at bounding box center [424, 208] width 1 height 6
radio input "true"
click at [383, 353] on button "Next" at bounding box center [424, 337] width 144 height 35
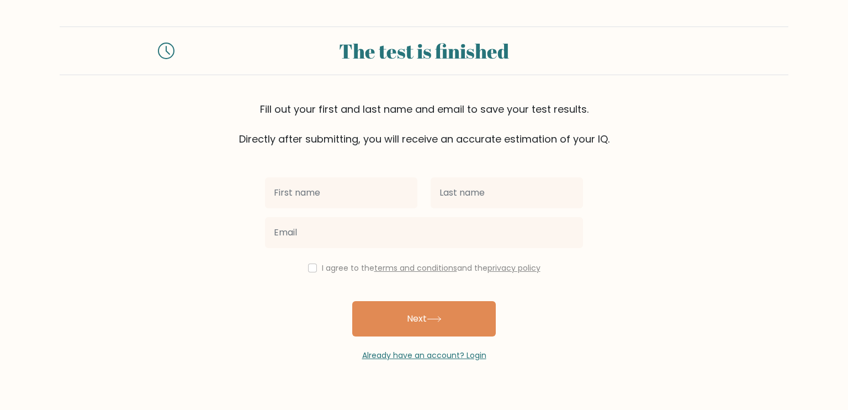
click at [310, 260] on div "I agree to the terms and conditions and the privacy policy Next Already have an…" at bounding box center [423, 253] width 331 height 215
click at [310, 271] on input "checkbox" at bounding box center [312, 267] width 9 height 9
checkbox input "true"
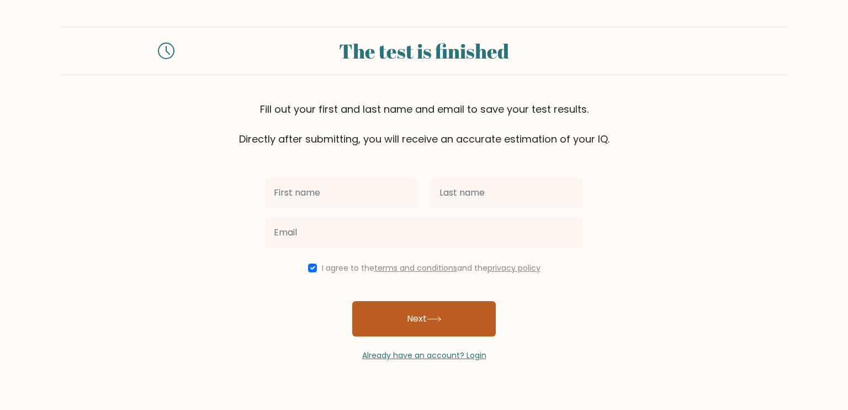
click at [367, 315] on button "Next" at bounding box center [424, 318] width 144 height 35
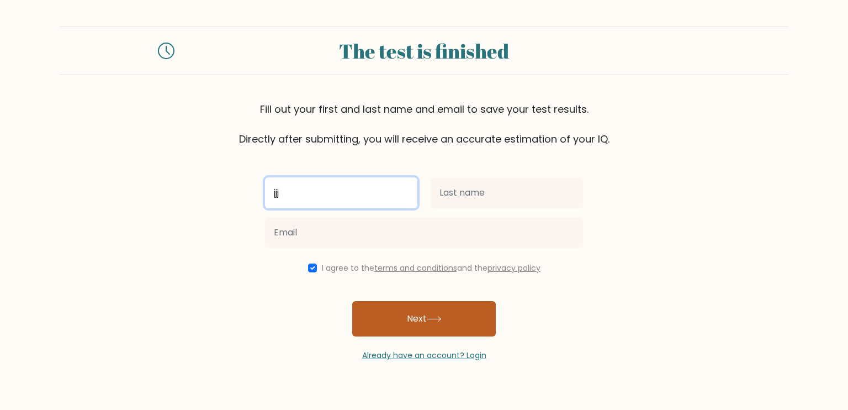
type input "jjj"
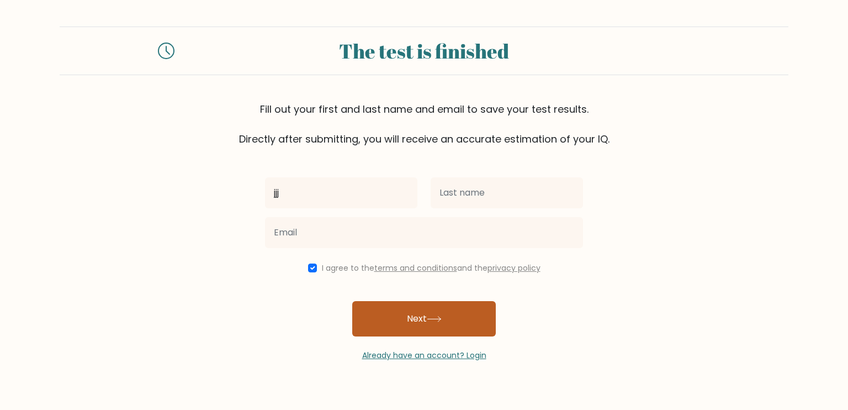
click at [364, 325] on button "Next" at bounding box center [424, 318] width 144 height 35
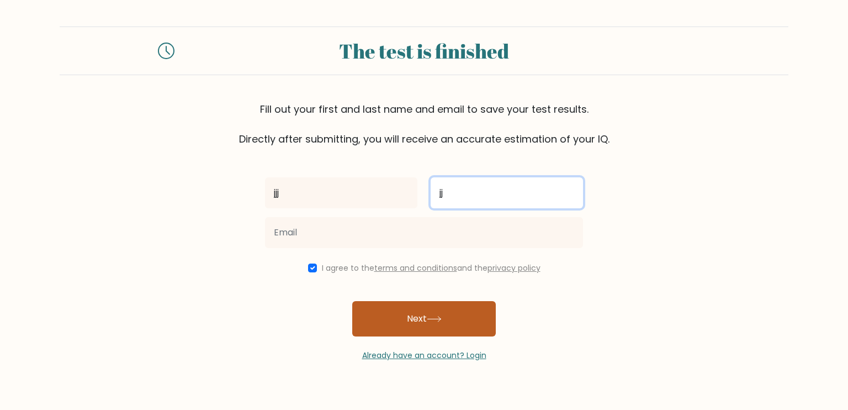
type input "jj"
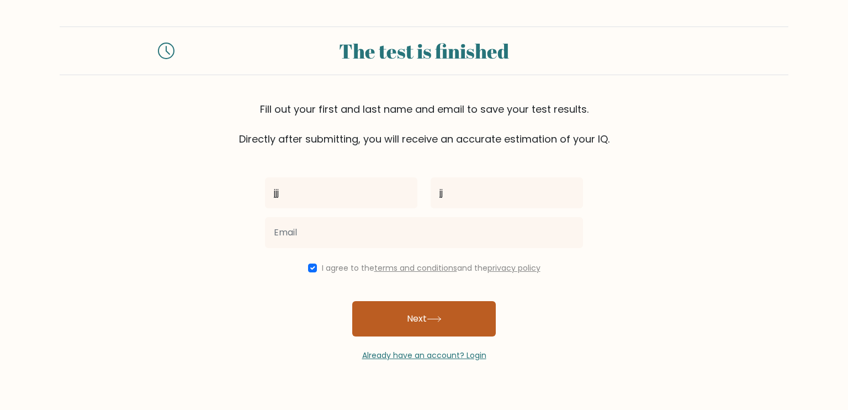
click at [376, 316] on button "Next" at bounding box center [424, 318] width 144 height 35
click at [370, 311] on button "Next" at bounding box center [424, 318] width 144 height 35
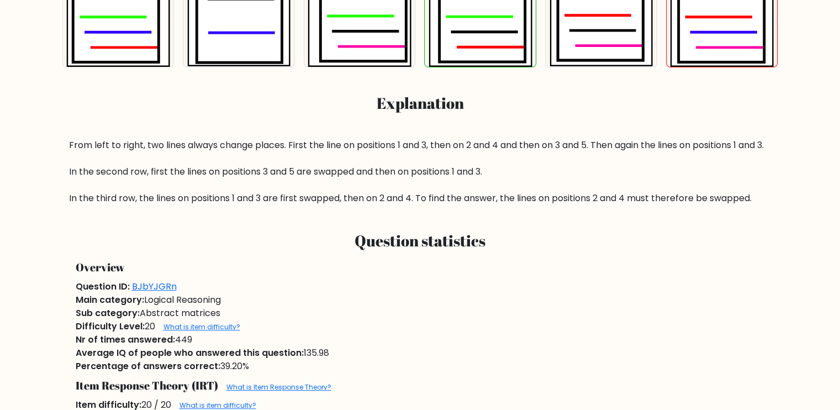
scroll to position [411, 0]
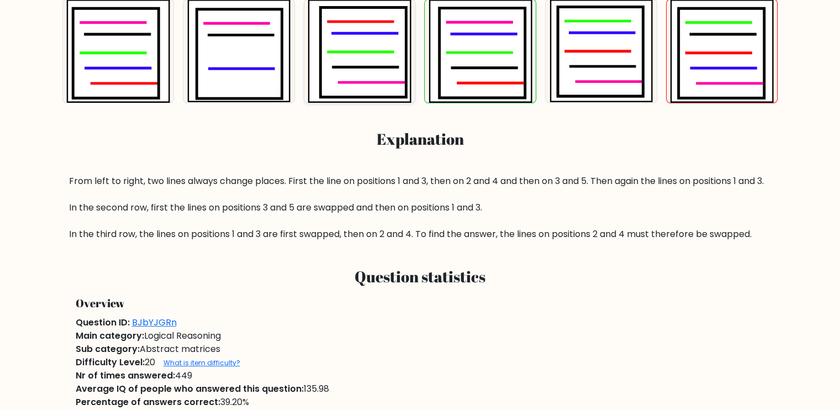
click at [334, 70] on icon at bounding box center [363, 51] width 86 height 89
radio input "true"
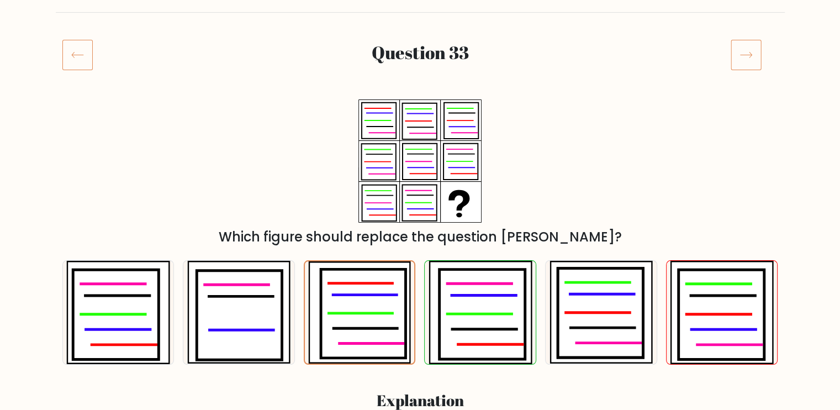
scroll to position [116, 0]
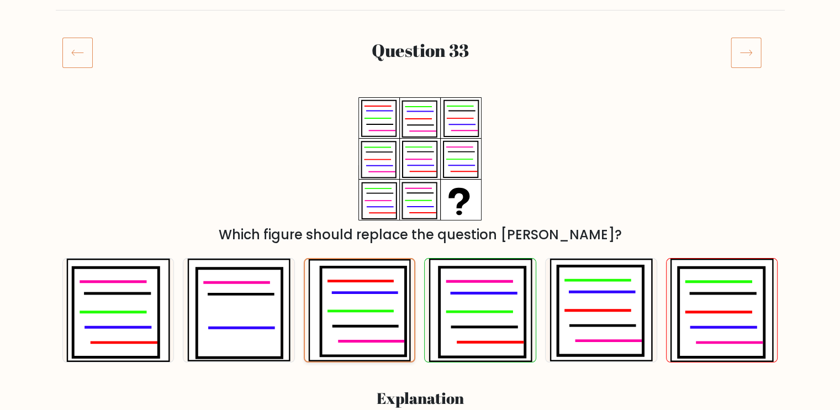
click at [331, 302] on icon at bounding box center [363, 311] width 84 height 88
click at [420, 94] on input "c." at bounding box center [420, 92] width 1 height 6
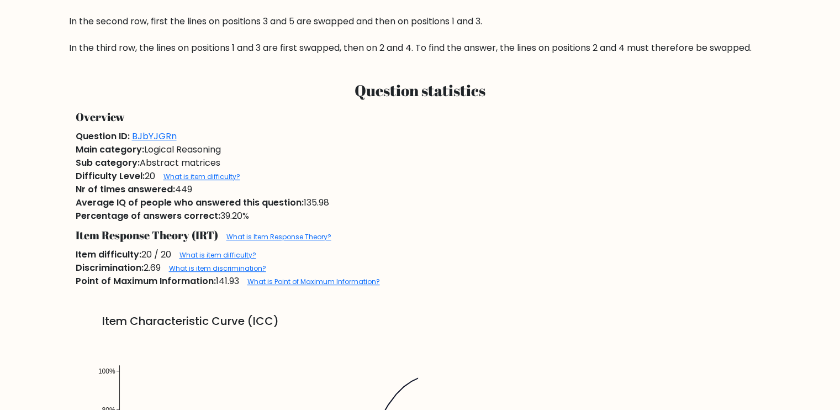
scroll to position [565, 0]
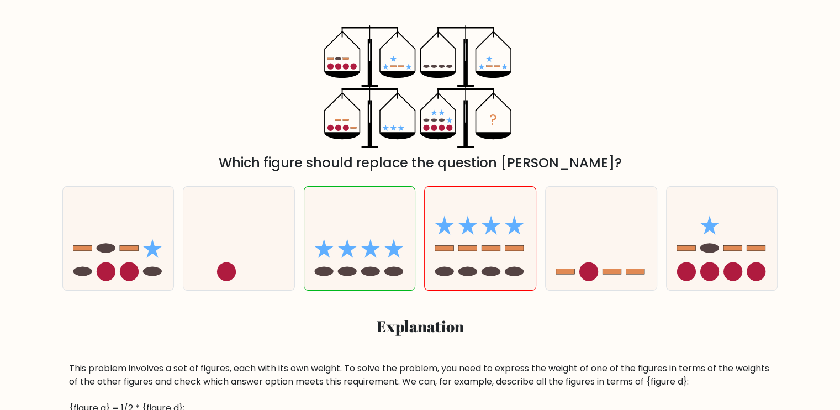
scroll to position [192, 0]
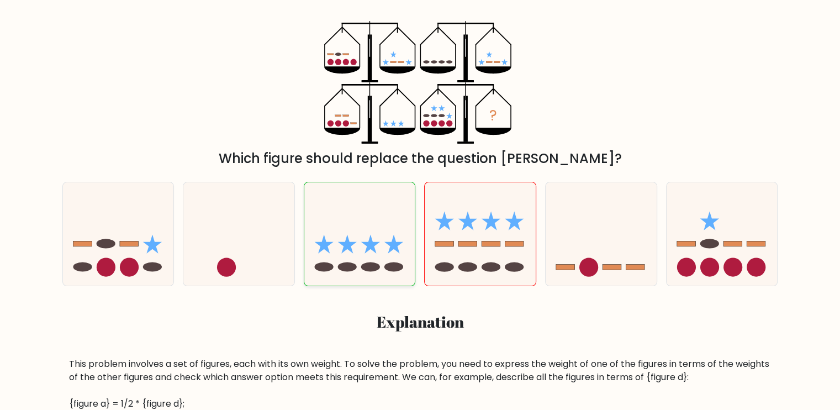
click at [338, 257] on icon at bounding box center [359, 234] width 111 height 92
click at [420, 18] on input "c." at bounding box center [420, 16] width 1 height 6
radio input "true"
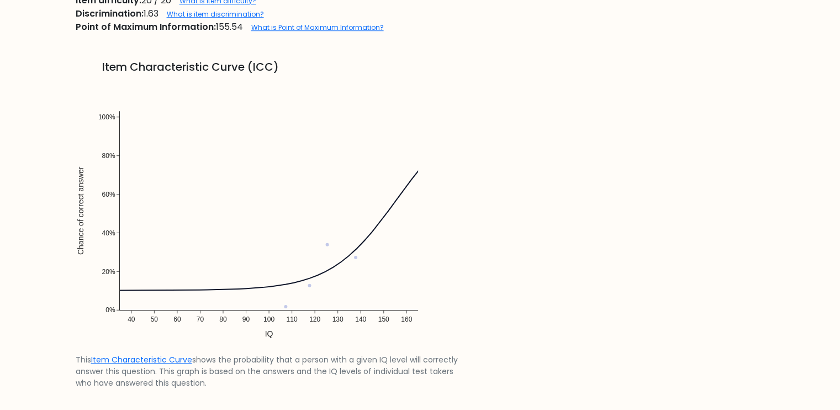
scroll to position [861, 0]
